Goal: Task Accomplishment & Management: Manage account settings

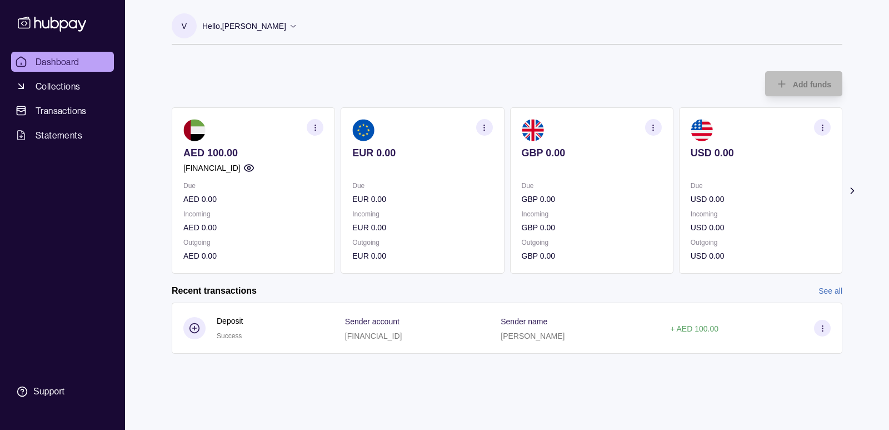
click at [255, 168] on icon "button" at bounding box center [248, 167] width 11 height 11
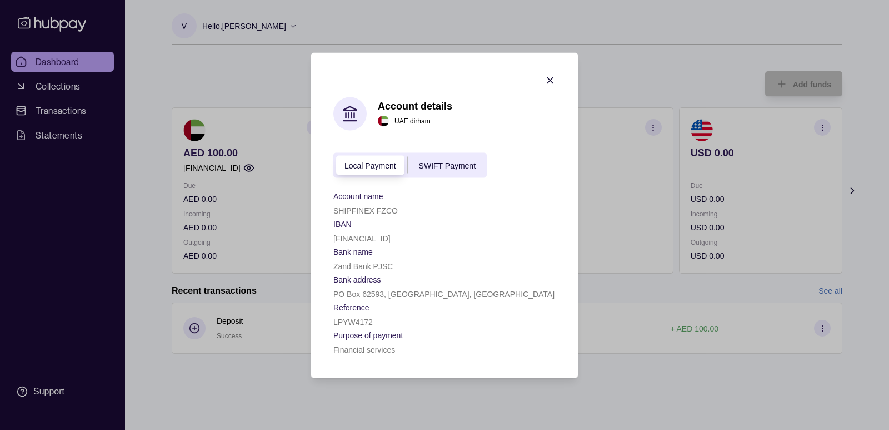
click at [365, 167] on span "Local Payment" at bounding box center [371, 165] width 52 height 9
click at [455, 170] on div "SWIFT Payment" at bounding box center [447, 164] width 79 height 13
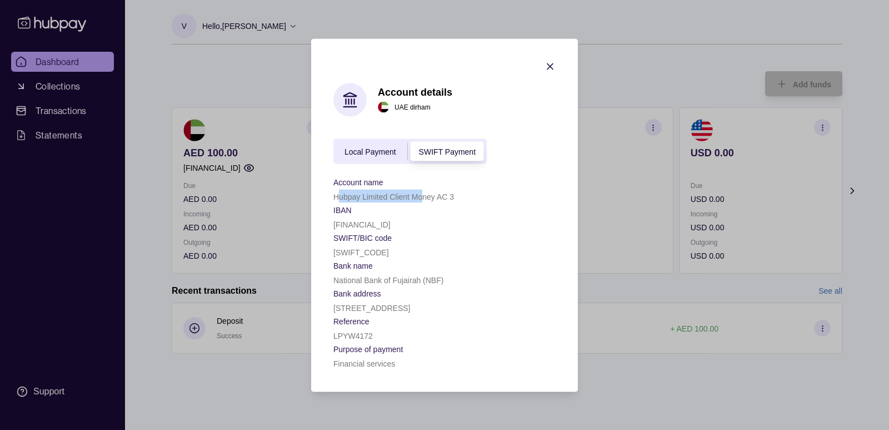
drag, startPoint x: 337, startPoint y: 197, endPoint x: 424, endPoint y: 197, distance: 87.2
click at [424, 197] on p "Hubpay Limited Client Money AC 3" at bounding box center [393, 196] width 121 height 9
click at [450, 198] on p "Hubpay Limited Client Money AC 3" at bounding box center [393, 196] width 121 height 9
drag, startPoint x: 453, startPoint y: 198, endPoint x: 331, endPoint y: 199, distance: 122.3
click at [331, 199] on section "Account details [GEOGRAPHIC_DATA] dirham Local Payment SWIFT Payment Account na…" at bounding box center [444, 214] width 267 height 353
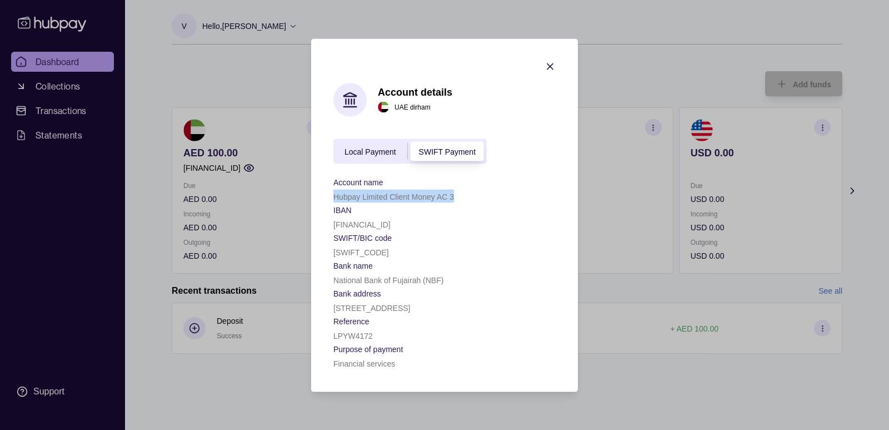
copy p "Hubpay Limited Client Money AC 3"
click at [337, 251] on p "[SWIFT_CODE]" at bounding box center [361, 251] width 56 height 9
drag, startPoint x: 335, startPoint y: 253, endPoint x: 398, endPoint y: 252, distance: 62.8
click at [398, 252] on div "[SWIFT_CODE]" at bounding box center [444, 251] width 222 height 13
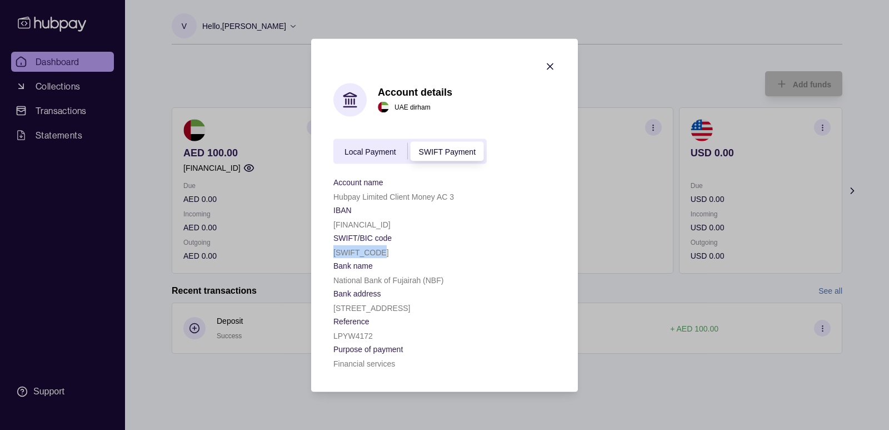
copy p "[SWIFT_CODE]"
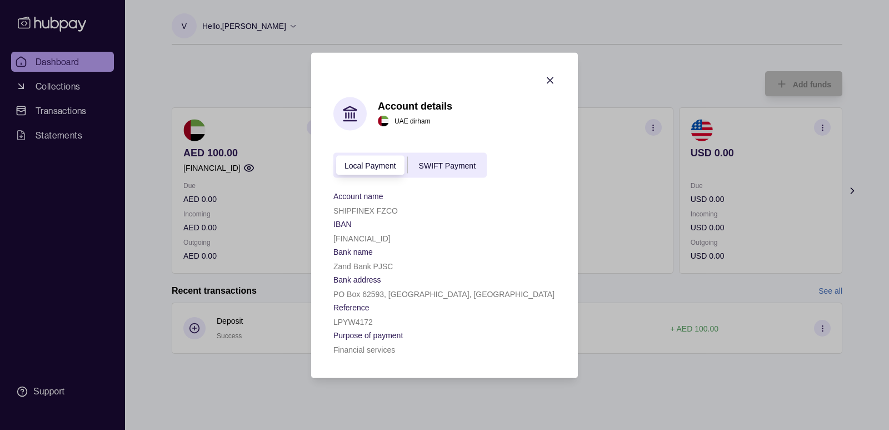
click at [548, 82] on icon "button" at bounding box center [550, 80] width 6 height 6
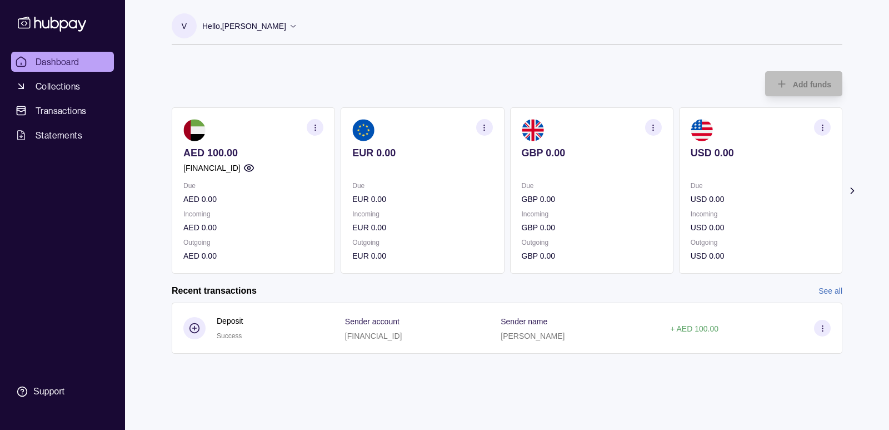
click at [822, 126] on icon "button" at bounding box center [823, 127] width 8 height 8
click at [746, 154] on link "View account details" at bounding box center [745, 155] width 71 height 12
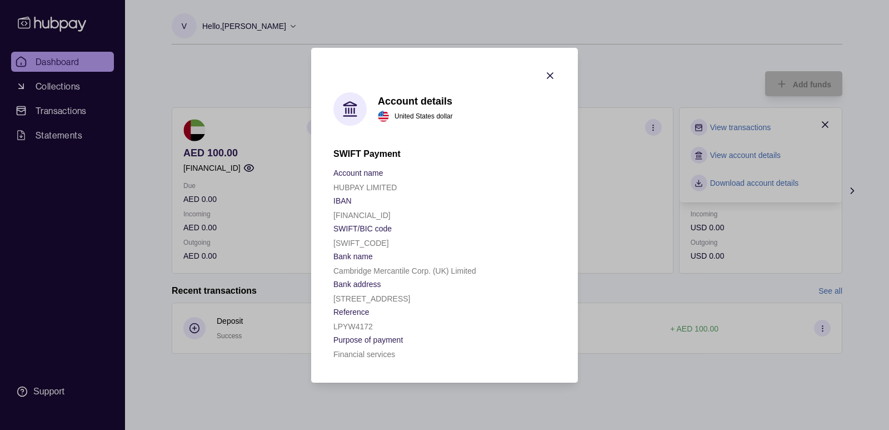
click at [548, 70] on icon "button" at bounding box center [550, 75] width 11 height 11
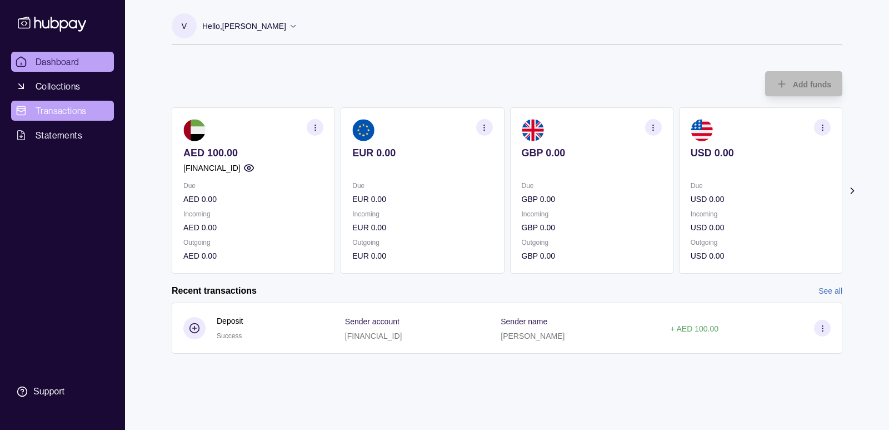
click at [64, 110] on span "Transactions" at bounding box center [61, 110] width 51 height 13
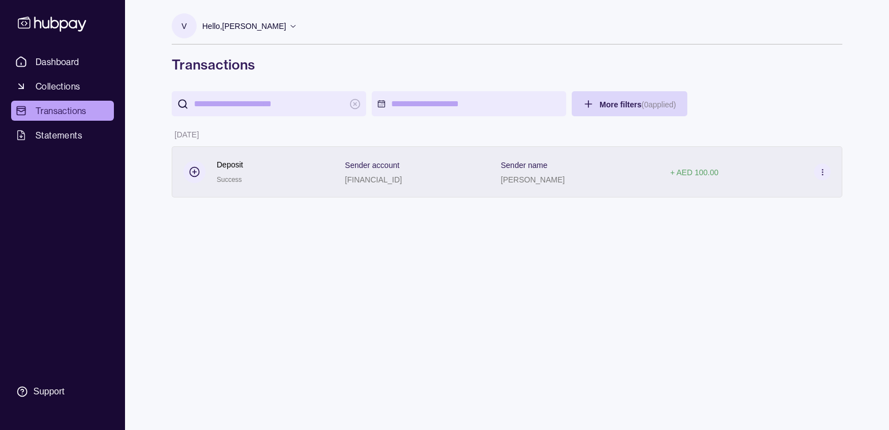
click at [821, 172] on icon at bounding box center [823, 172] width 8 height 8
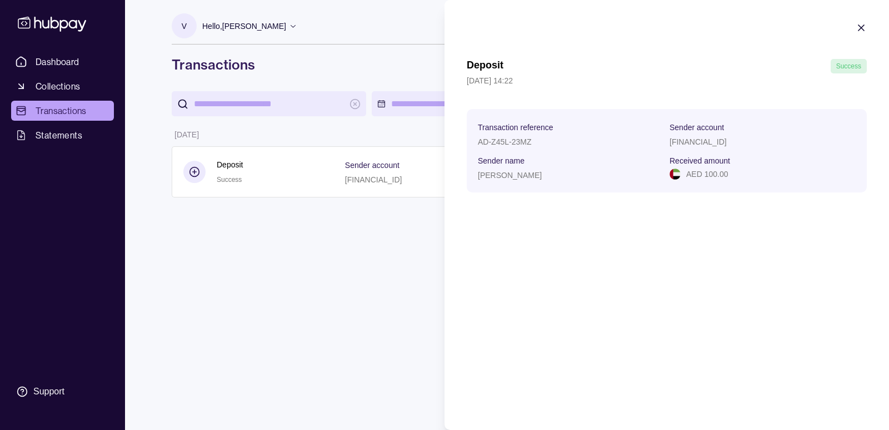
click at [861, 28] on icon "button" at bounding box center [862, 28] width 6 height 6
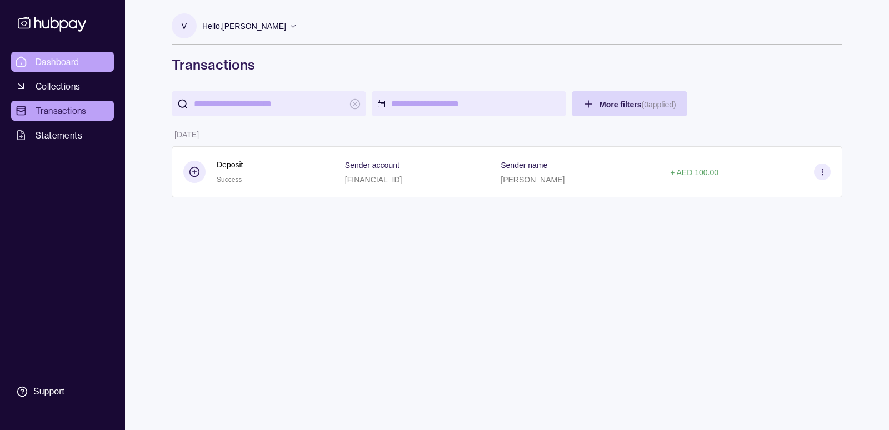
click at [59, 61] on span "Dashboard" at bounding box center [58, 61] width 44 height 13
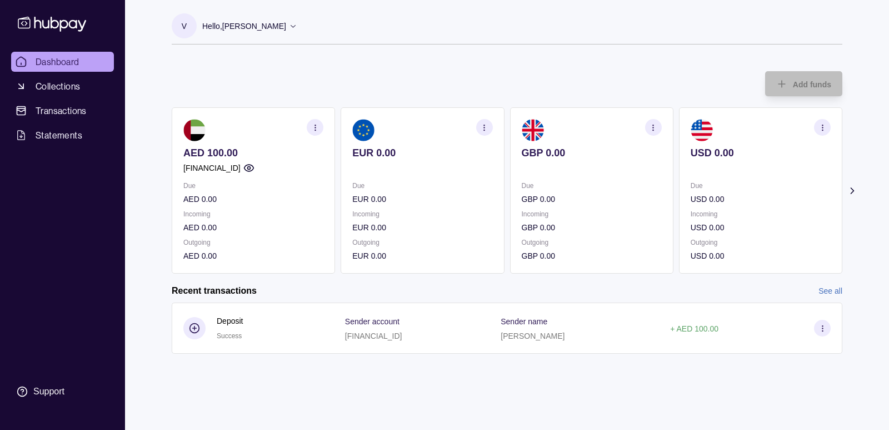
click at [820, 129] on icon "button" at bounding box center [823, 127] width 8 height 8
click at [746, 154] on link "View account details" at bounding box center [745, 155] width 71 height 12
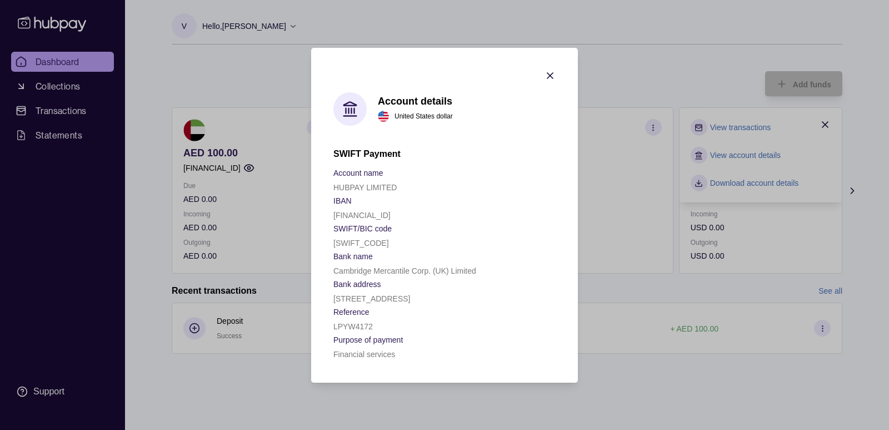
click at [550, 70] on icon "button" at bounding box center [550, 75] width 11 height 11
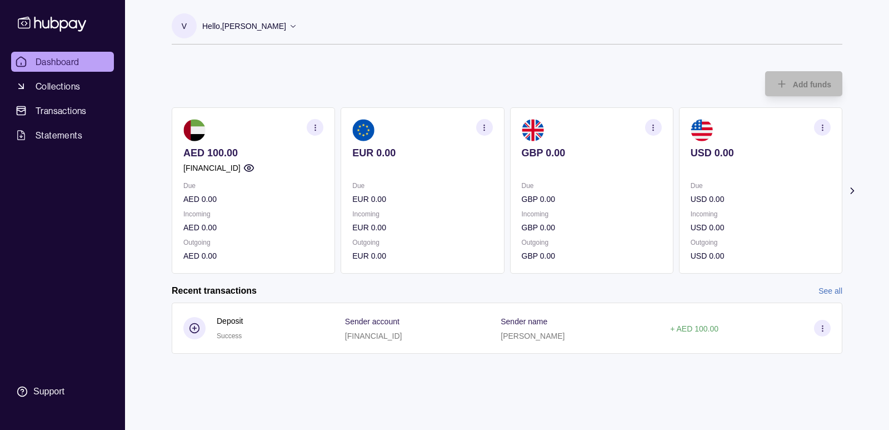
click at [315, 128] on icon "button" at bounding box center [315, 127] width 8 height 8
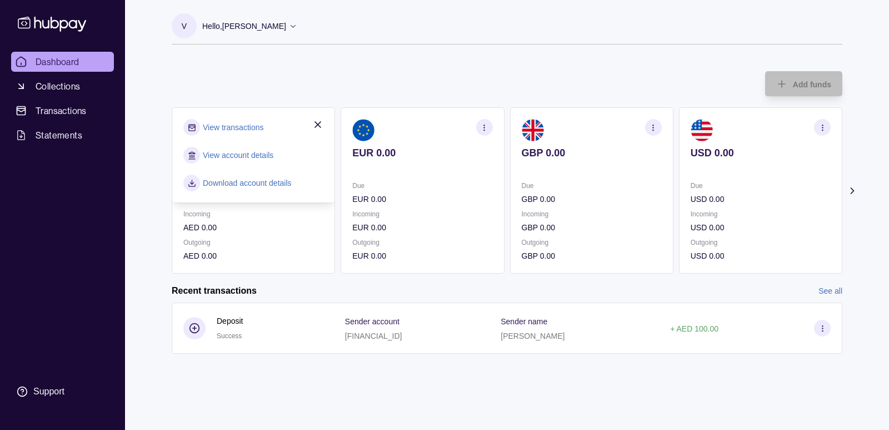
click at [317, 176] on div "View transactions View account details Download account details" at bounding box center [253, 155] width 162 height 94
click at [320, 126] on icon "button" at bounding box center [318, 125] width 6 height 6
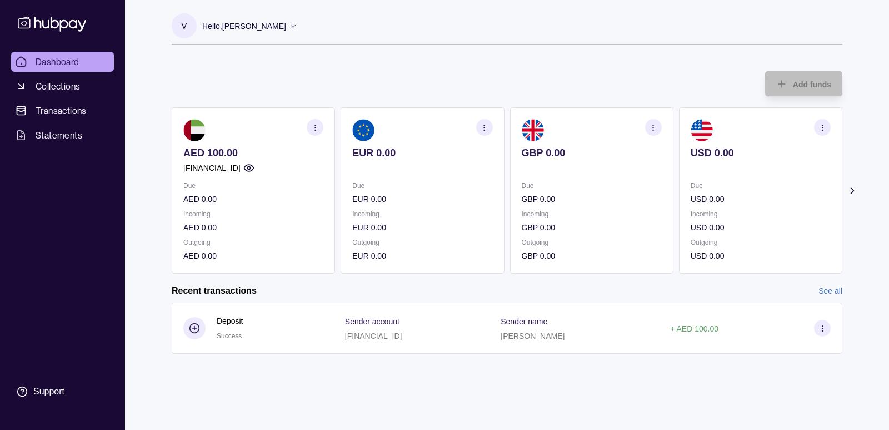
click at [315, 125] on icon "button" at bounding box center [315, 127] width 8 height 8
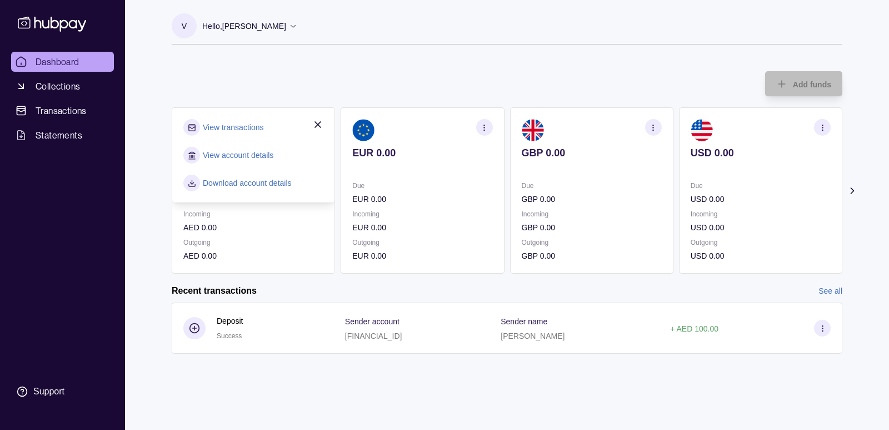
click at [261, 156] on link "View account details" at bounding box center [238, 155] width 71 height 12
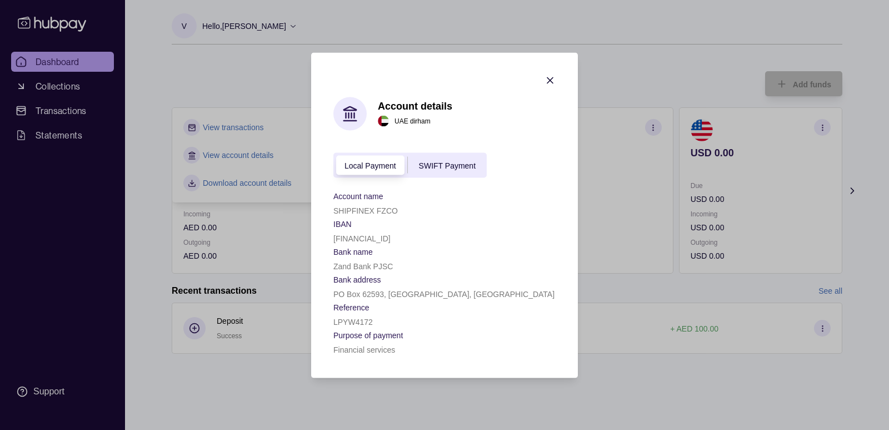
click at [452, 173] on div "Local Payment SWIFT Payment" at bounding box center [409, 164] width 153 height 25
click at [452, 165] on span "SWIFT Payment" at bounding box center [447, 165] width 57 height 9
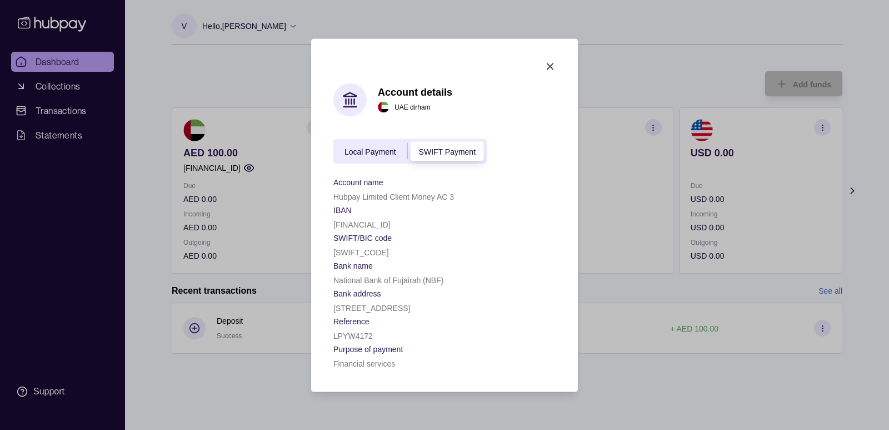
click at [369, 151] on span "Local Payment" at bounding box center [371, 151] width 52 height 9
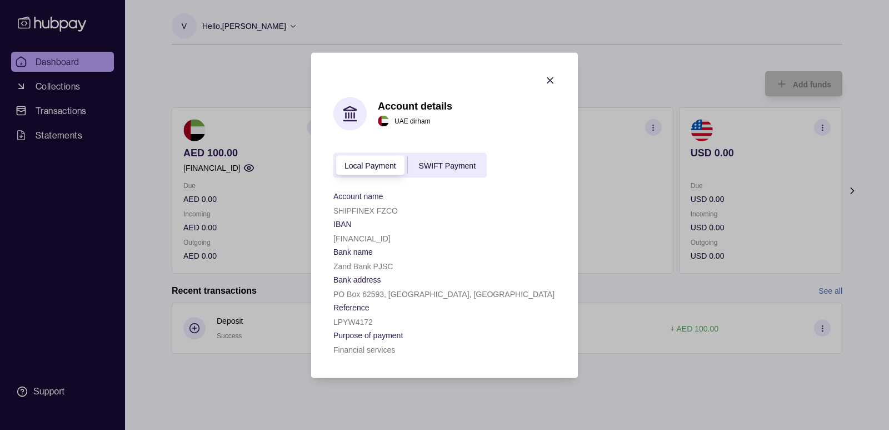
click at [552, 79] on icon "button" at bounding box center [550, 79] width 11 height 11
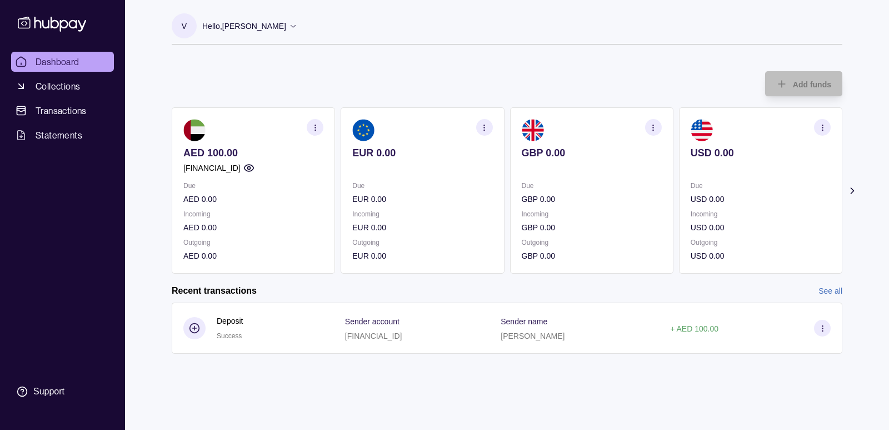
click at [289, 25] on icon at bounding box center [293, 26] width 8 height 8
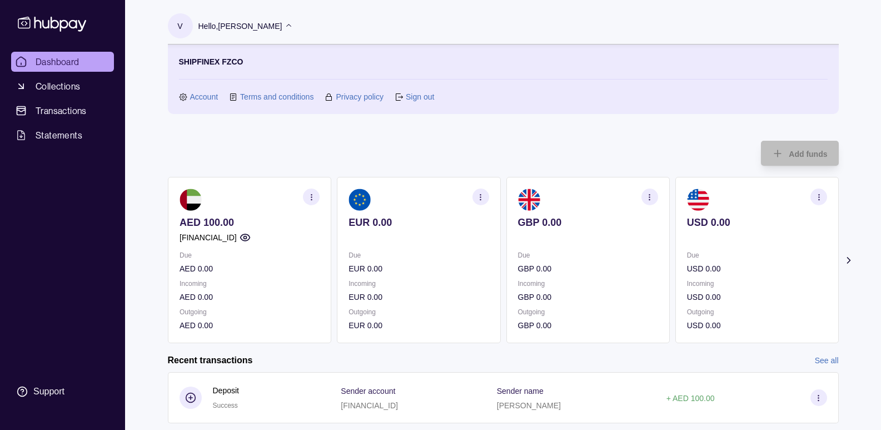
click at [422, 96] on link "Sign out" at bounding box center [420, 97] width 28 height 12
